Goal: Task Accomplishment & Management: Manage account settings

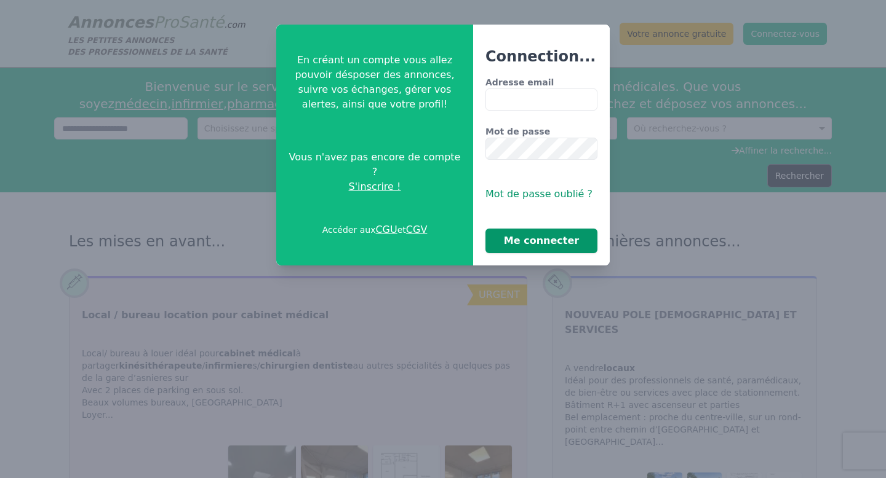
type input "**********"
click at [554, 243] on button "Me connecter" at bounding box center [541, 241] width 112 height 25
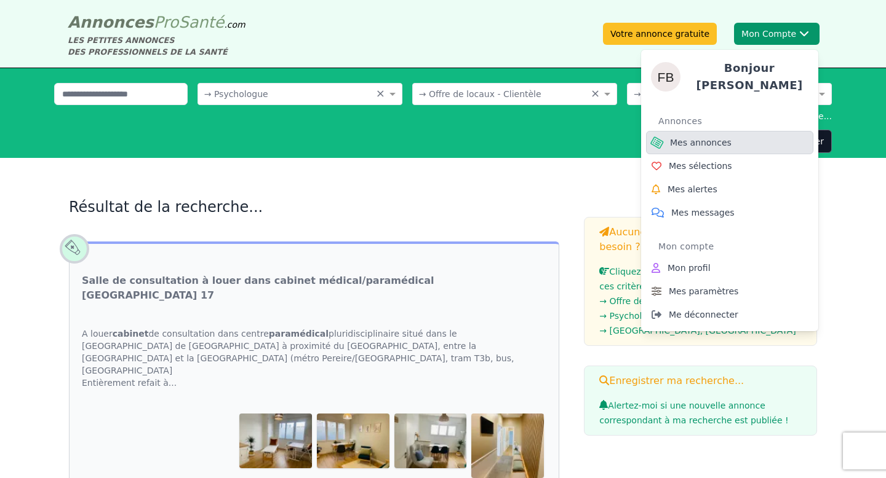
click at [724, 137] on span "Mes annonces" at bounding box center [701, 143] width 62 height 12
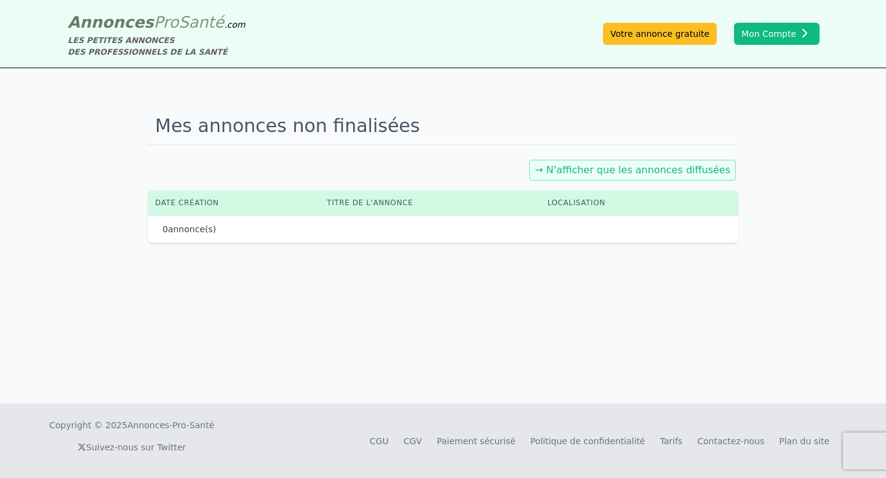
click at [657, 173] on link "→ N'afficher que les annonces diffusées" at bounding box center [632, 170] width 196 height 12
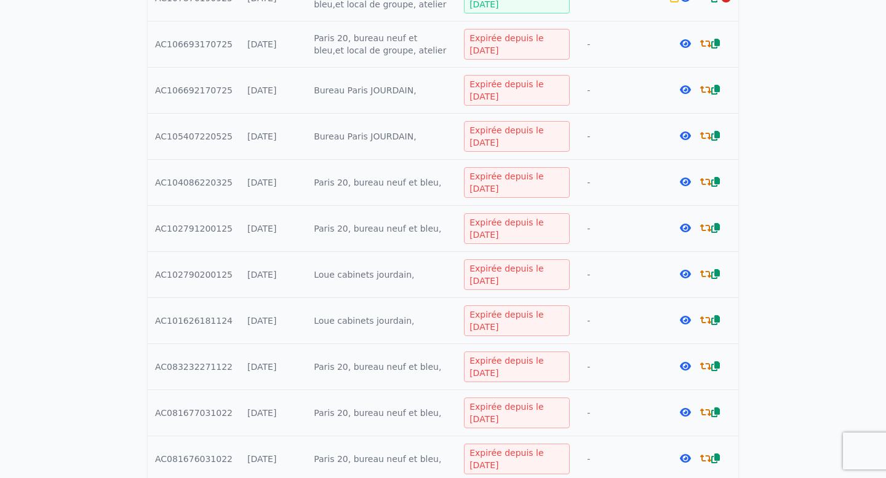
scroll to position [66, 0]
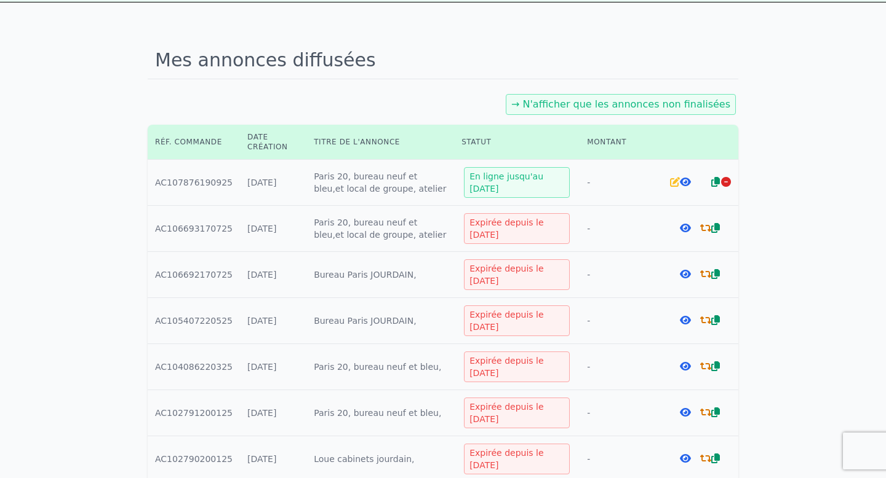
click at [686, 274] on icon at bounding box center [685, 274] width 11 height 10
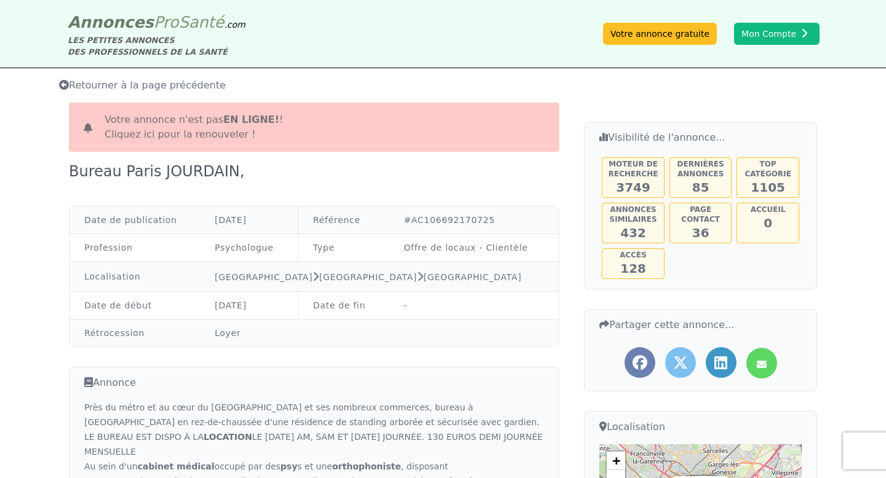
click at [207, 137] on link "Cliquez ici pour la renouveler !" at bounding box center [180, 135] width 151 height 12
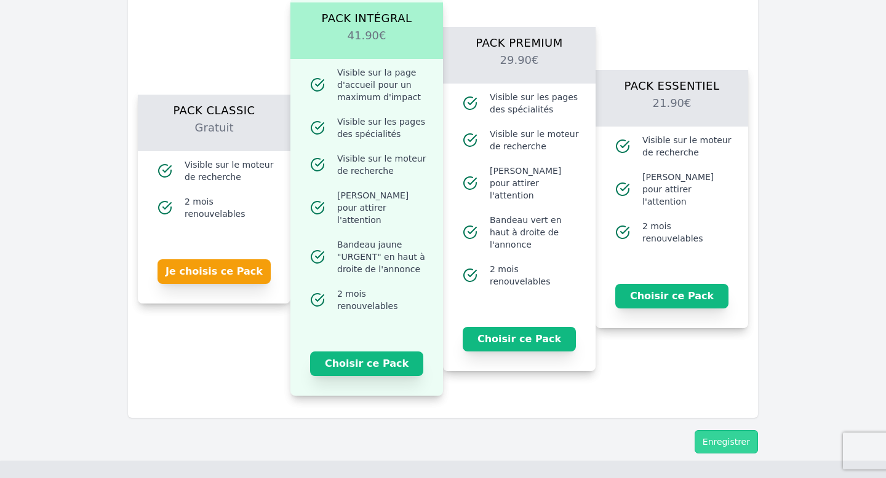
scroll to position [1151, 0]
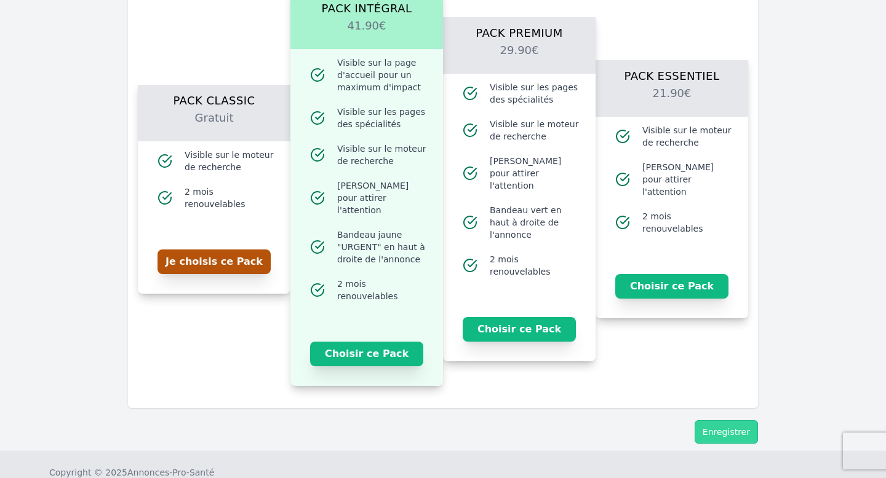
click at [215, 261] on button "Je choisis ce Pack" at bounding box center [213, 262] width 113 height 25
